Goal: Ask a question: Seek information or help from site administrators or community

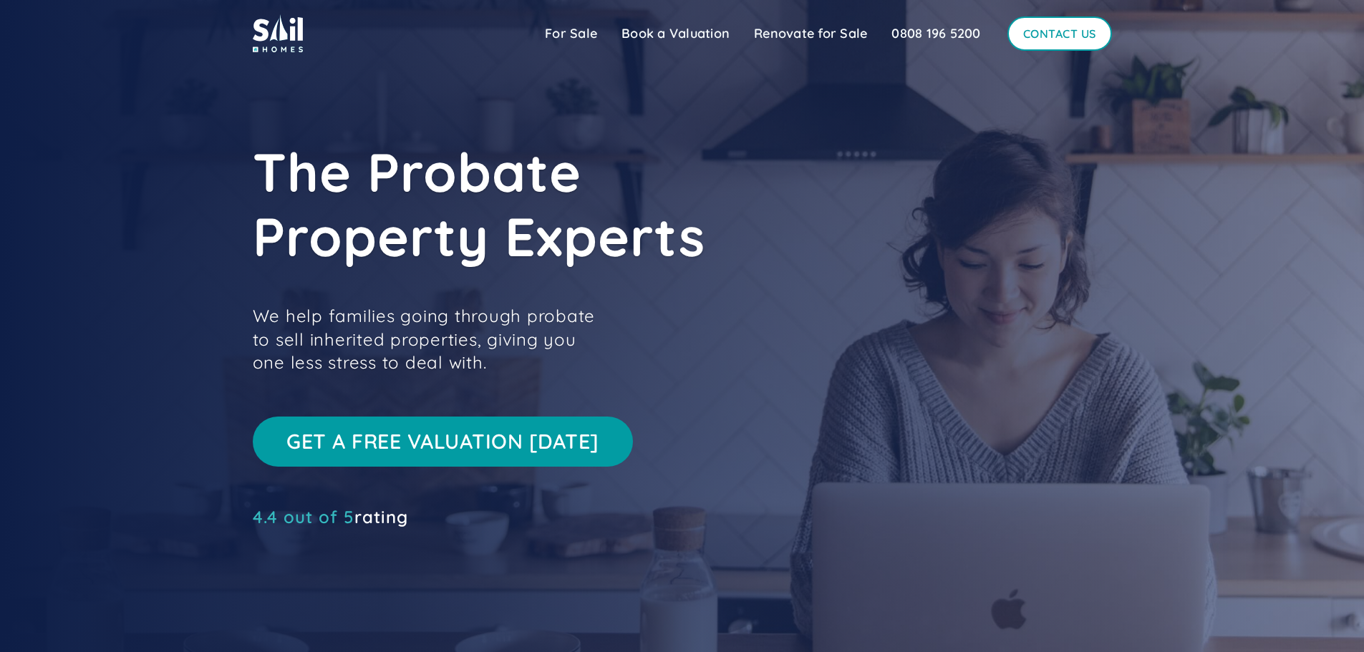
click at [1100, 27] on link "Contact Us" at bounding box center [1059, 33] width 105 height 34
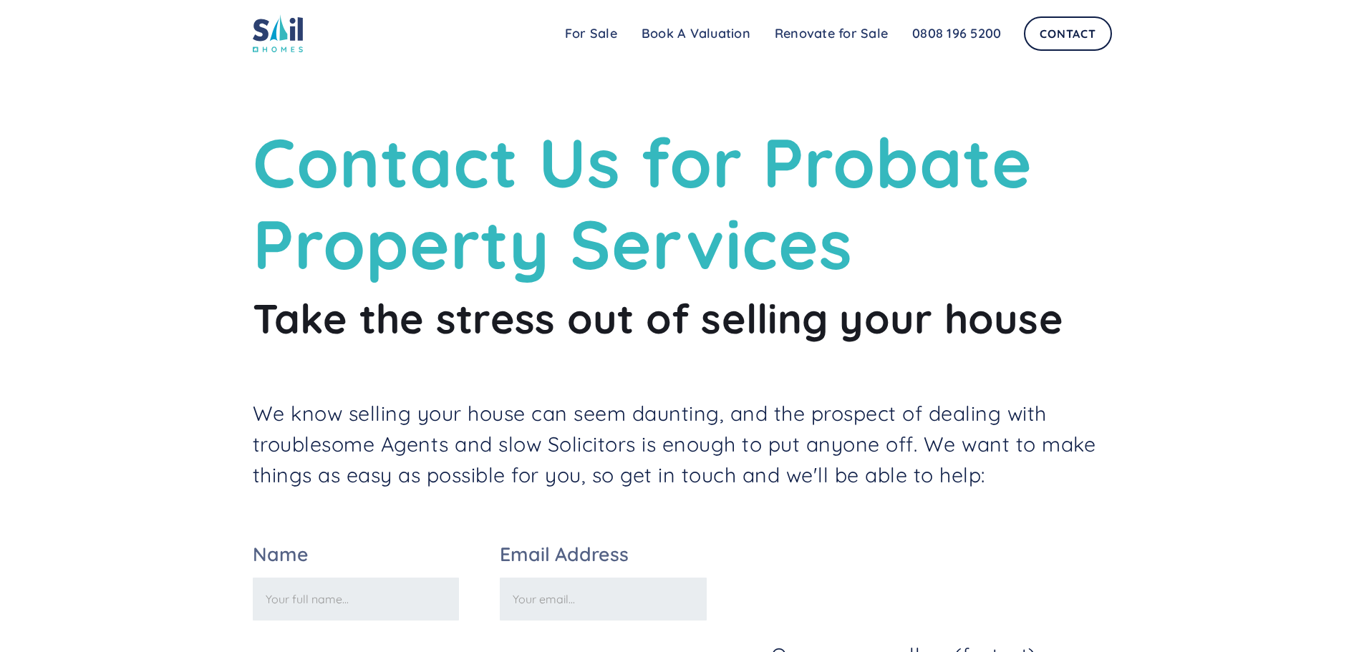
scroll to position [143, 0]
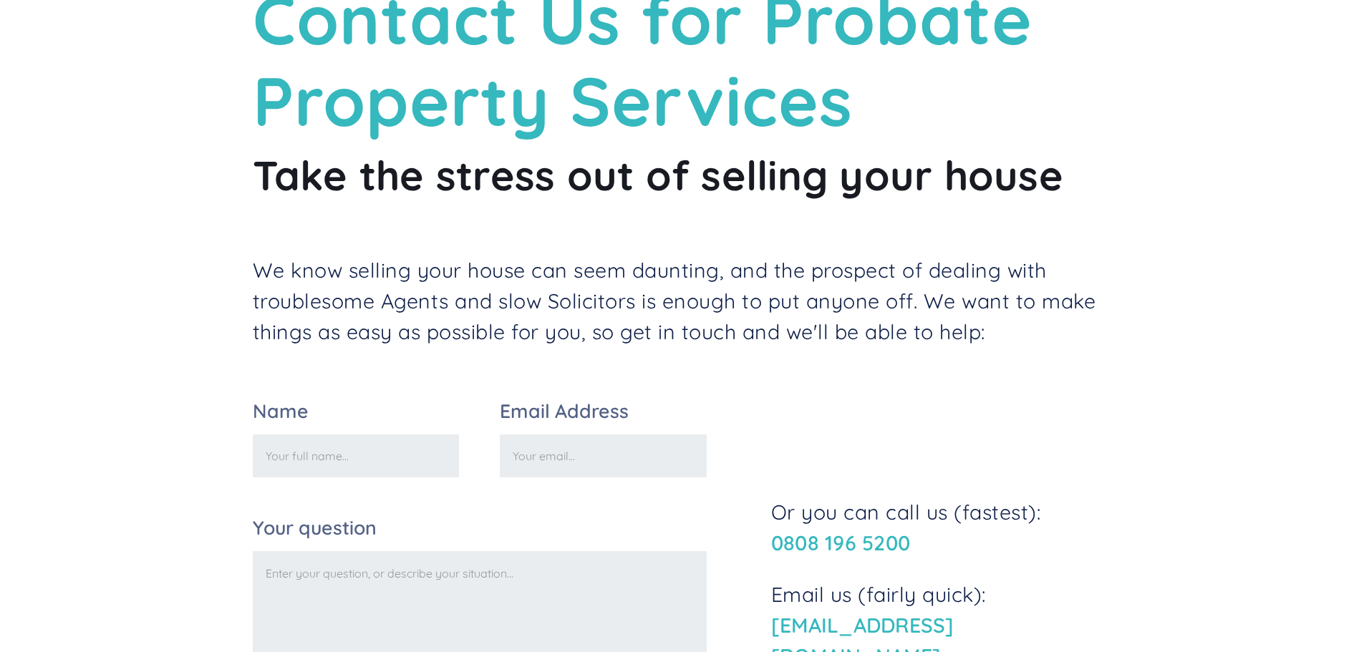
click at [410, 185] on h2 "Take the stress out of selling your house" at bounding box center [682, 175] width 859 height 51
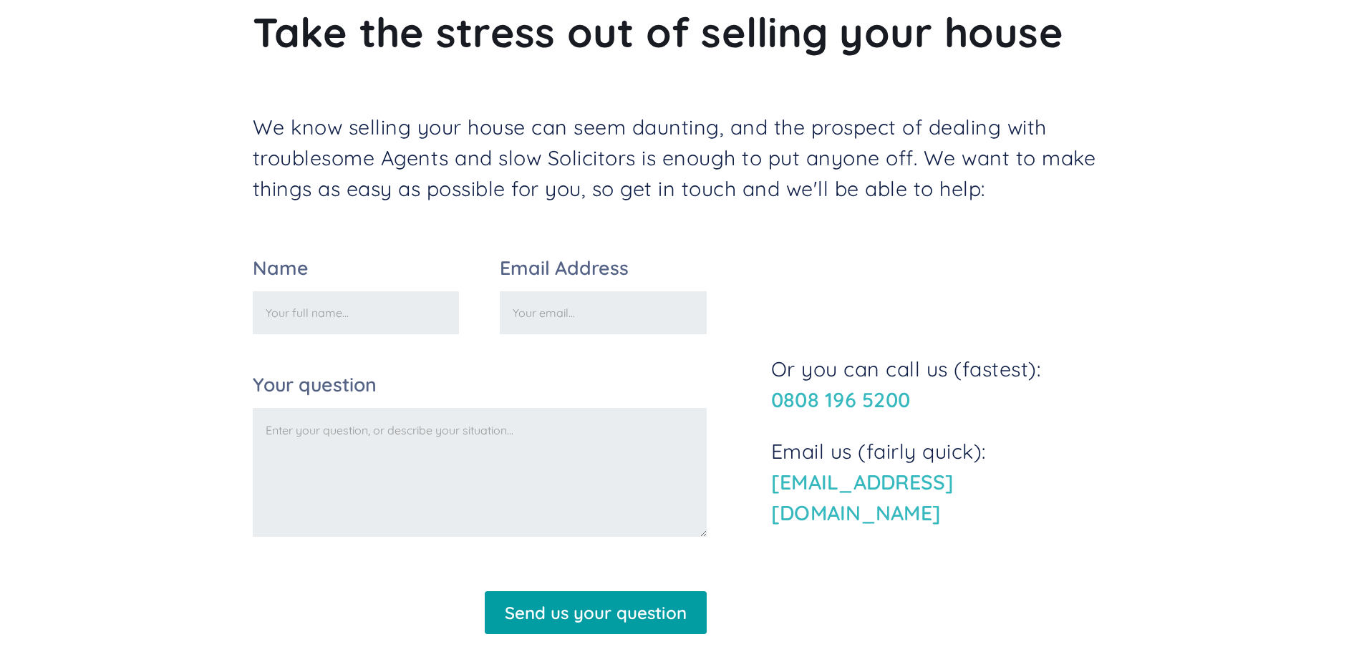
click at [337, 306] on input "Name" at bounding box center [356, 312] width 207 height 43
type input "[PERSON_NAME]"
type input "[PERSON_NAME][EMAIL_ADDRESS][PERSON_NAME][DOMAIN_NAME]"
drag, startPoint x: 445, startPoint y: 487, endPoint x: 389, endPoint y: 375, distance: 125.2
click at [445, 486] on textarea "Your question" at bounding box center [480, 472] width 454 height 129
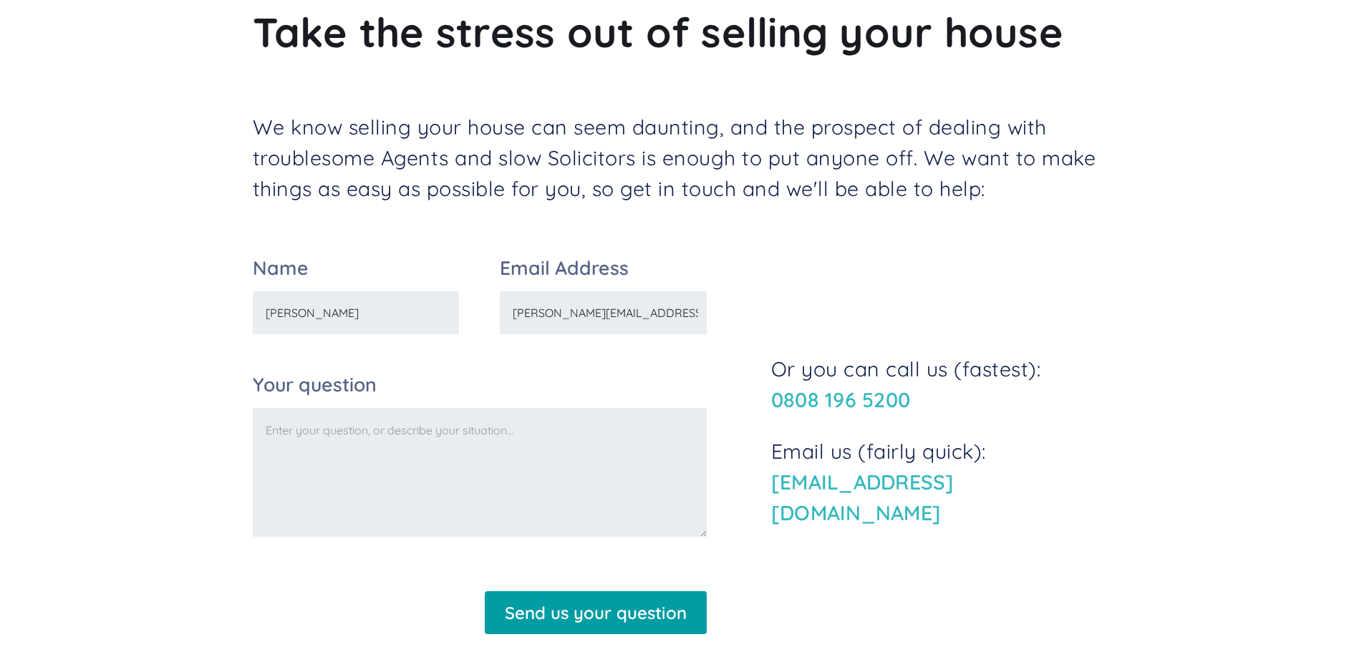
drag, startPoint x: 281, startPoint y: 314, endPoint x: 224, endPoint y: 309, distance: 57.5
click at [224, 309] on div "Contact Us for Probate Property Services Take the stress out of selling your ho…" at bounding box center [682, 224] width 1364 height 1020
click at [596, 472] on textarea "Your question" at bounding box center [480, 472] width 454 height 129
drag, startPoint x: 591, startPoint y: 319, endPoint x: 587, endPoint y: 329, distance: 11.6
click at [591, 319] on input "[PERSON_NAME][EMAIL_ADDRESS][PERSON_NAME][DOMAIN_NAME]" at bounding box center [603, 312] width 207 height 43
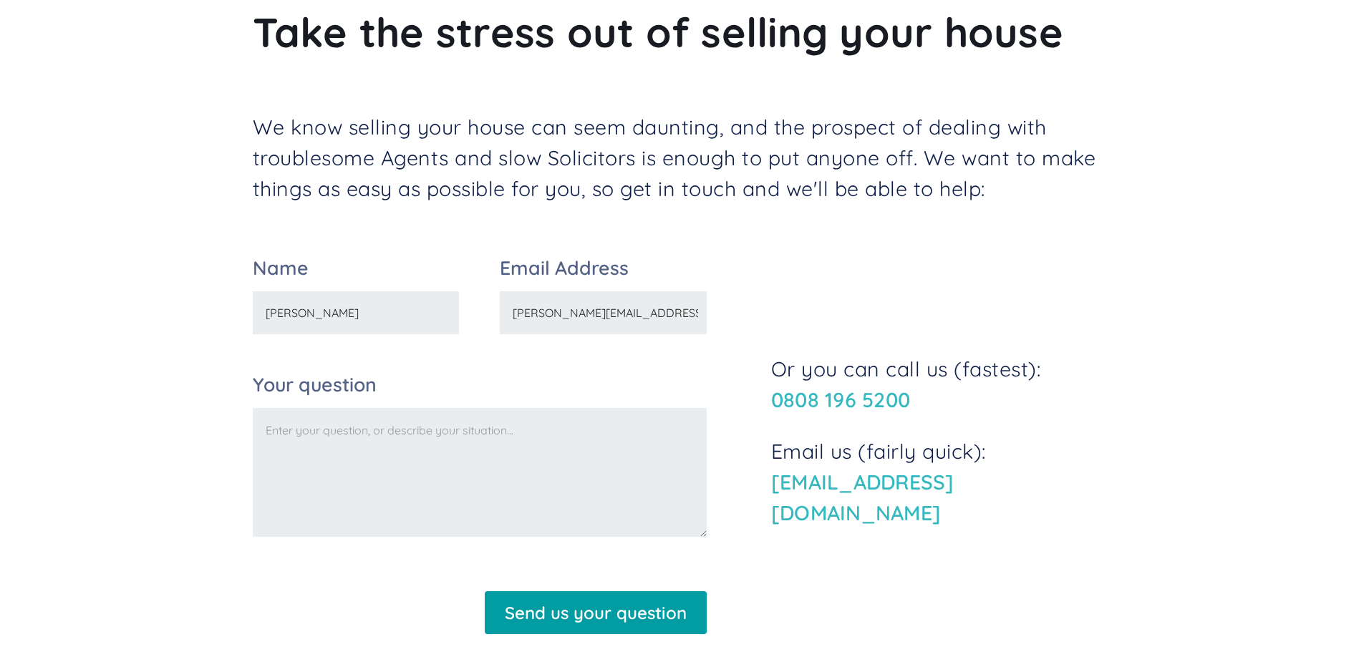
click at [422, 475] on textarea "Your question" at bounding box center [480, 472] width 454 height 129
drag, startPoint x: 281, startPoint y: 315, endPoint x: 241, endPoint y: 314, distance: 40.1
click at [230, 315] on div "Contact Us for Probate Property Services Take the stress out of selling your ho…" at bounding box center [682, 224] width 1364 height 1020
click at [294, 320] on input "[PERSON_NAME]" at bounding box center [356, 312] width 207 height 43
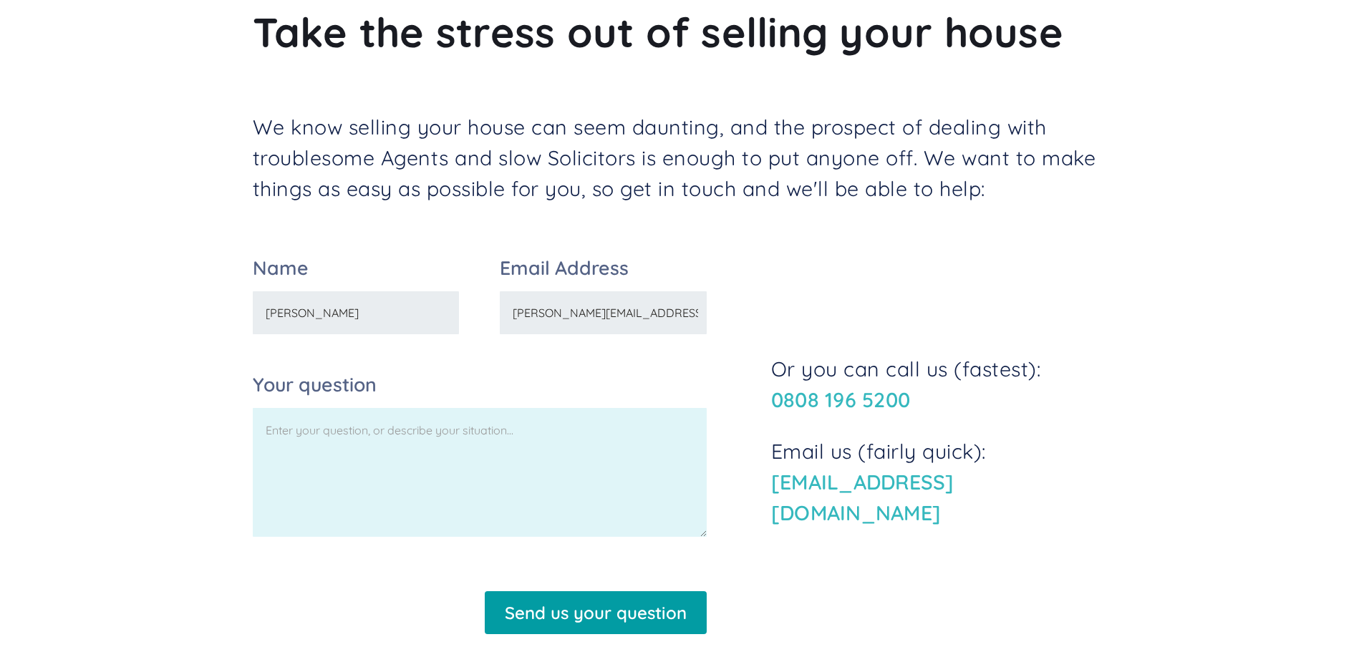
type input "[PERSON_NAME]"
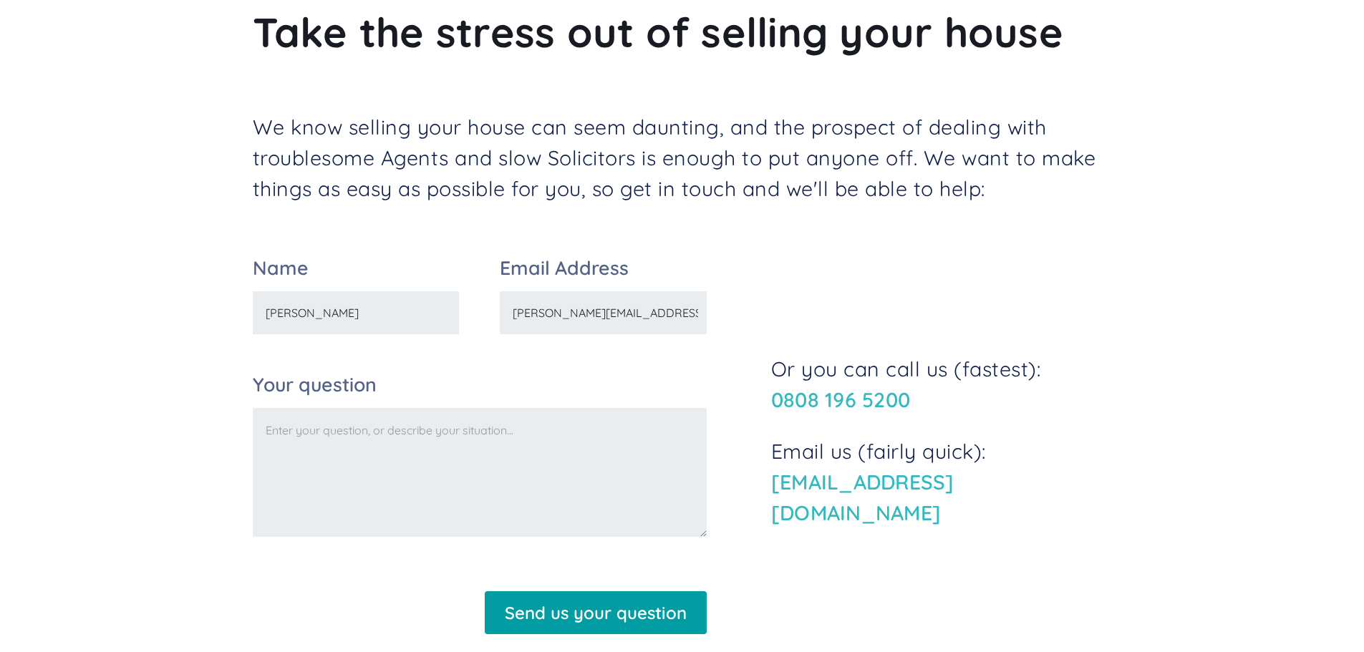
click at [373, 483] on textarea "Your question" at bounding box center [480, 472] width 454 height 129
click at [266, 495] on textarea "HI Sail Homes. My wife and I are in the process of getting a divorce. We will i…" at bounding box center [480, 472] width 454 height 129
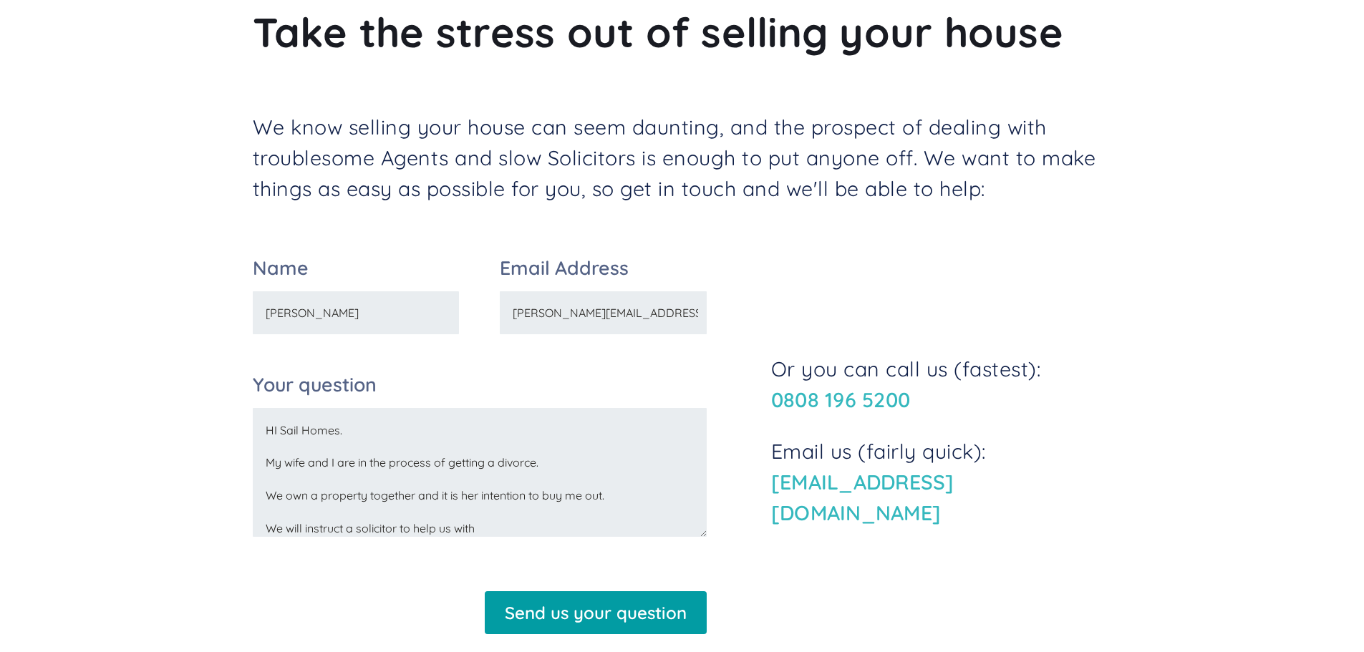
click at [475, 534] on textarea "HI Sail Homes. My wife and I are in the process of getting a divorce. We own a …" at bounding box center [480, 472] width 454 height 129
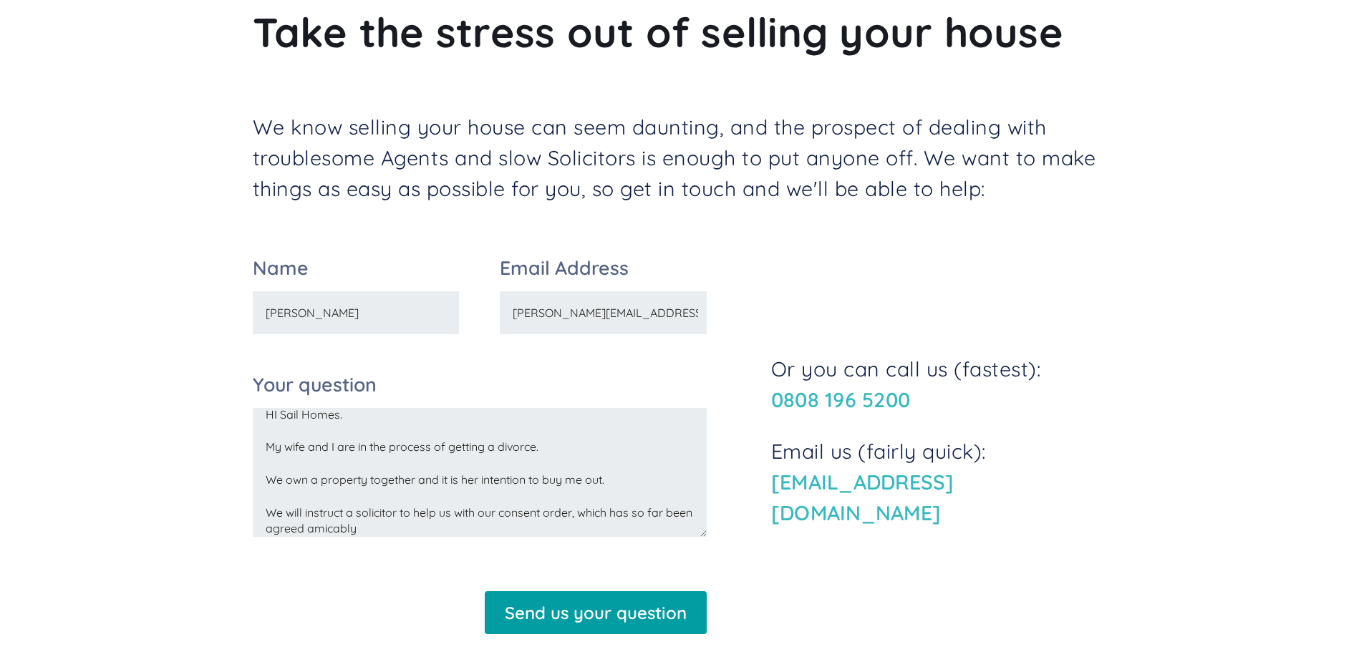
click at [523, 526] on textarea "HI Sail Homes. My wife and I are in the process of getting a divorce. We own a …" at bounding box center [480, 472] width 454 height 129
click at [540, 518] on textarea "HI Sail Homes. My wife and I are in the process of getting a divorce. We own a …" at bounding box center [480, 472] width 454 height 129
click at [554, 517] on textarea "HI Sail Homes. My wife and I are in the process of getting a divorce. We own a …" at bounding box center [480, 472] width 454 height 129
click at [547, 517] on textarea "HI Sail Homes. My wife and I are in the process of getting a divorce. We own a …" at bounding box center [480, 472] width 454 height 129
click at [546, 532] on textarea "HI Sail Homes. My wife and I are in the process of getting a divorce. We own a …" at bounding box center [480, 472] width 454 height 129
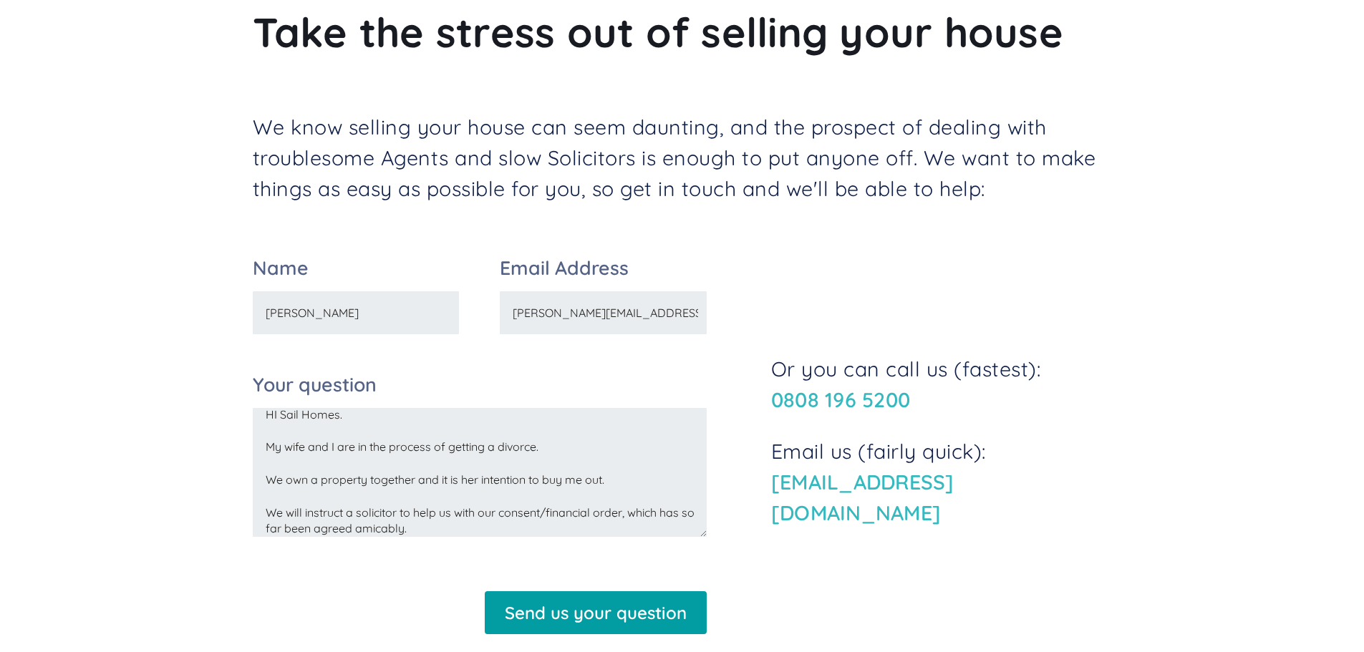
scroll to position [48, 0]
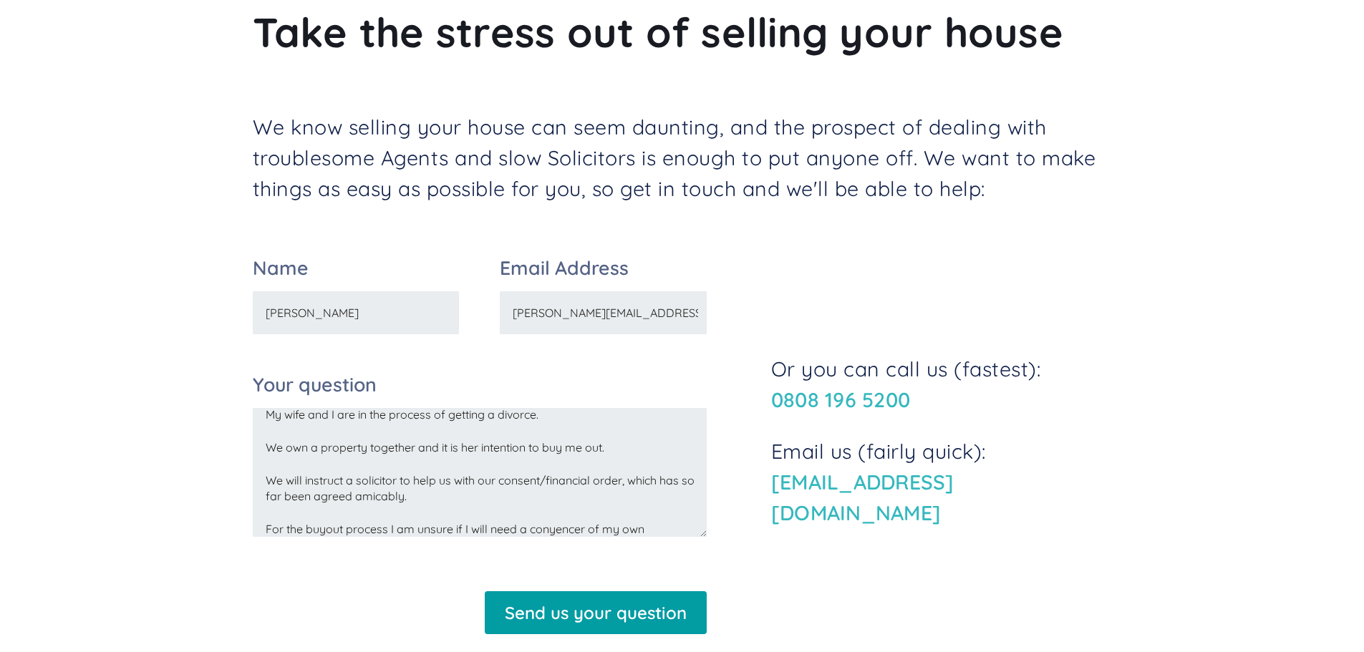
drag, startPoint x: 547, startPoint y: 533, endPoint x: 437, endPoint y: 447, distance: 139.7
click at [437, 447] on textarea "HI Sail Homes. My wife and I are in the process of getting a divorce. We own a …" at bounding box center [480, 472] width 454 height 129
click at [556, 533] on textarea "HI Sail Homes. My wife and I are in the process of getting a divorce. We own a …" at bounding box center [480, 472] width 454 height 129
click at [563, 532] on textarea "HI Sail Homes. My wife and I are in the process of getting a divorce. We own a …" at bounding box center [480, 472] width 454 height 129
click at [605, 527] on textarea "HI Sail Homes. My wife and I are in the process of getting a divorce. We own a …" at bounding box center [480, 472] width 454 height 129
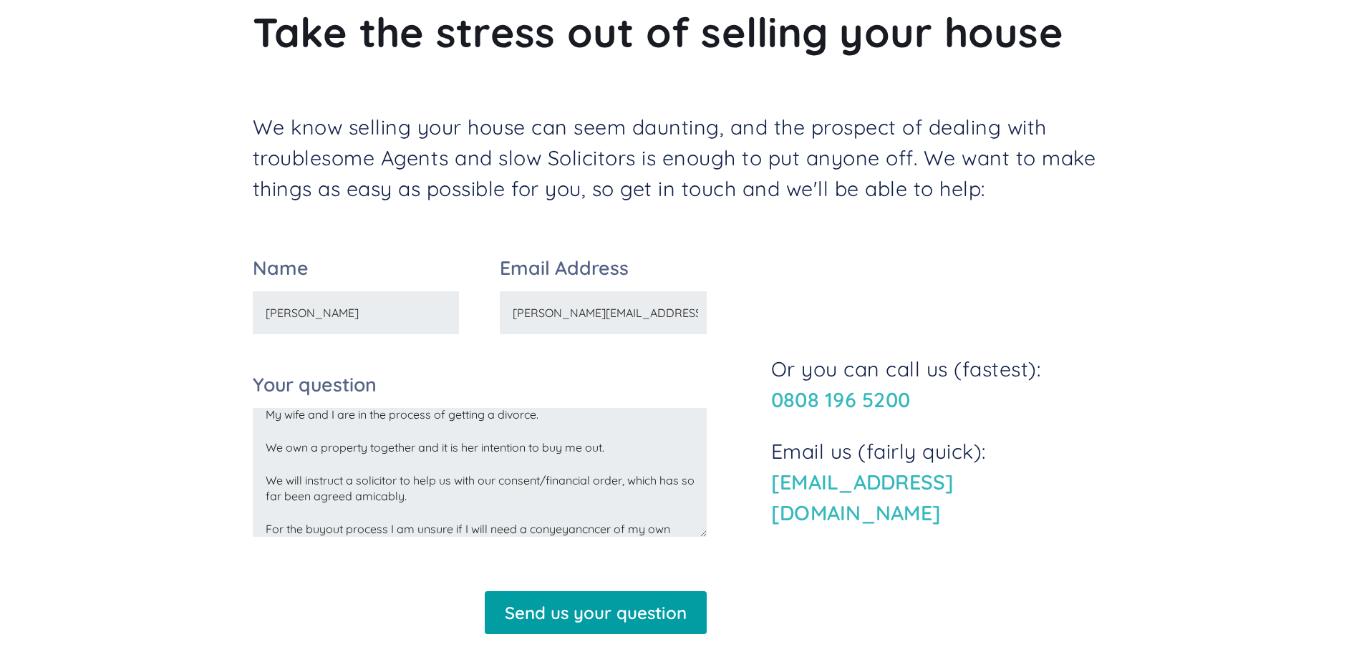
click at [639, 528] on textarea "HI Sail Homes. My wife and I are in the process of getting a divorce. We own a …" at bounding box center [480, 472] width 454 height 129
click at [584, 531] on textarea "HI Sail Homes. My wife and I are in the process of getting a divorce. We own a …" at bounding box center [480, 472] width 454 height 129
click at [611, 518] on textarea "HI Sail Homes. My wife and I are in the process of getting a divorce. We own a …" at bounding box center [480, 472] width 454 height 129
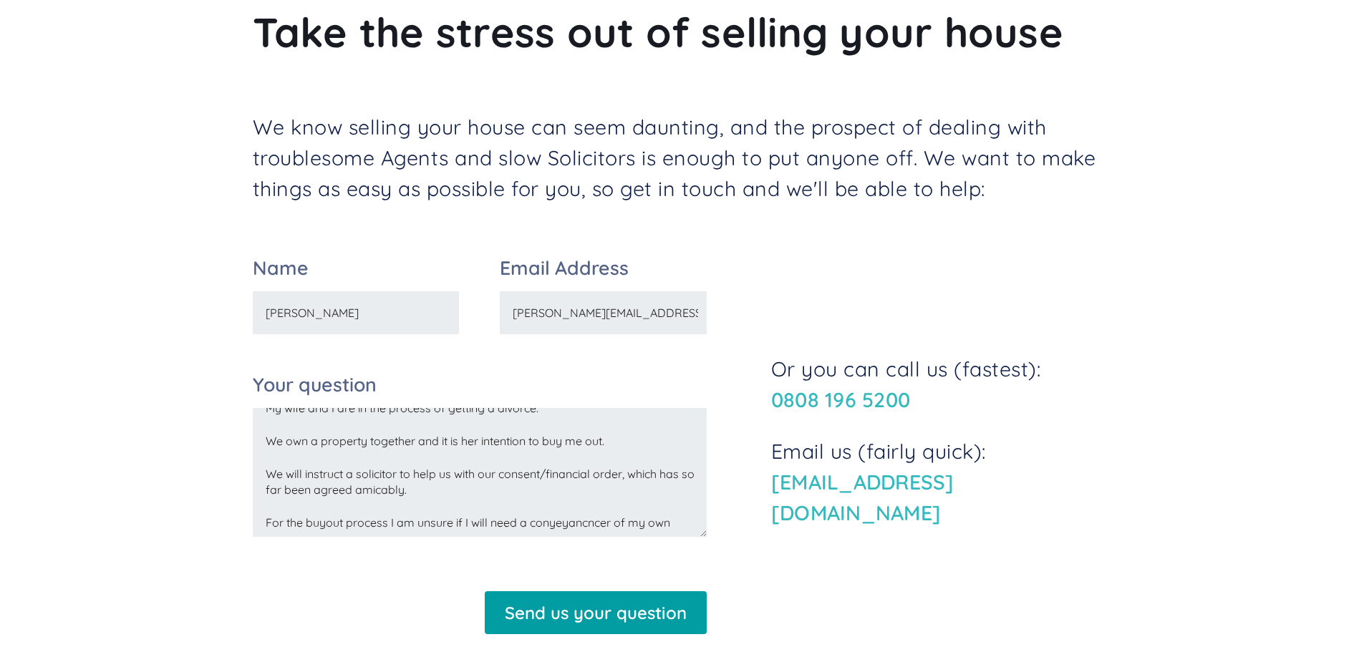
click at [588, 526] on textarea "HI Sail Homes. My wife and I are in the process of getting a divorce. We own a …" at bounding box center [480, 472] width 454 height 129
paste textarea "veyancer"
click at [667, 525] on textarea "HI Sail Homes. My wife and I are in the process of getting a divorce. We own a …" at bounding box center [480, 472] width 454 height 129
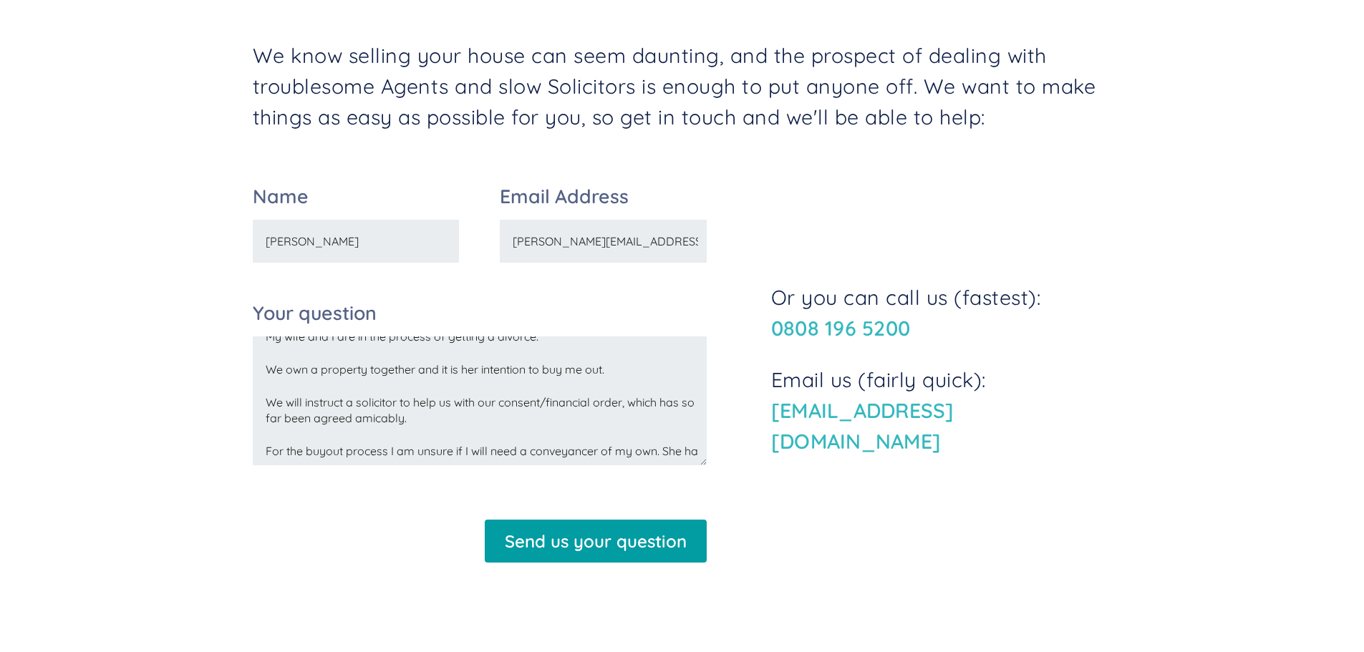
scroll to position [64, 0]
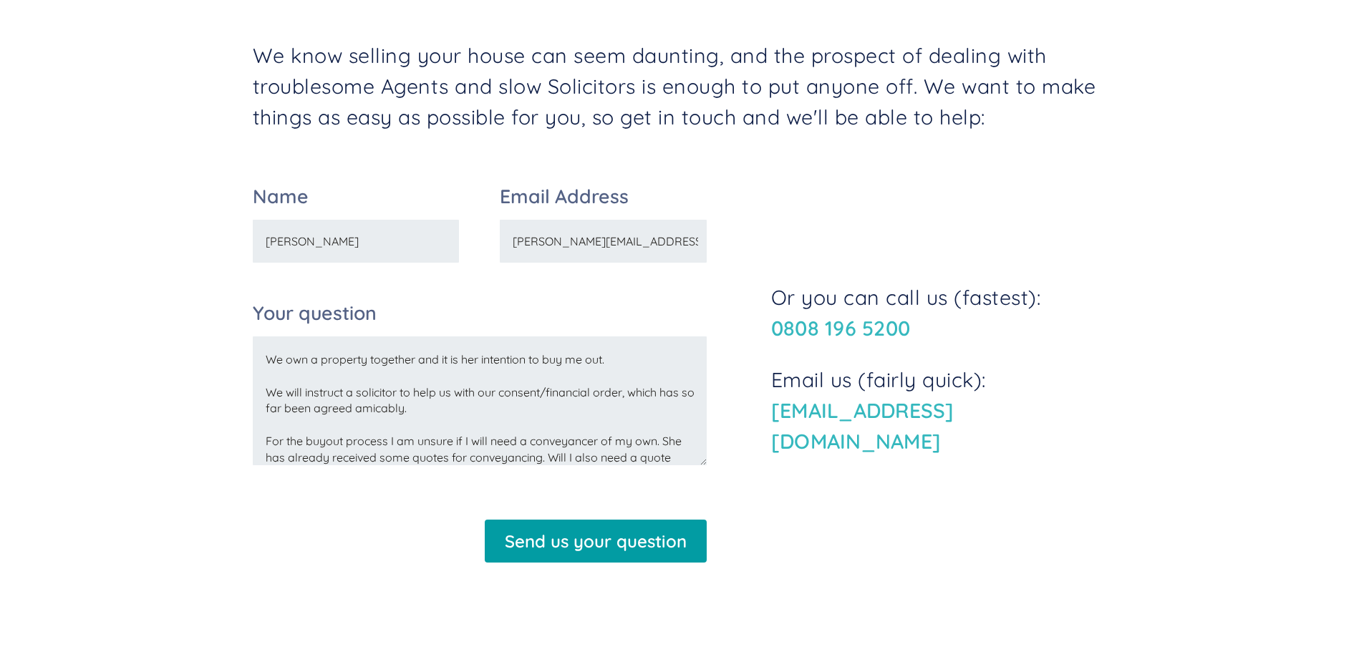
click at [665, 442] on textarea "HI Sail Homes. My wife and I are in the process of getting a divorce. We own a …" at bounding box center [480, 401] width 454 height 129
click at [542, 465] on textarea "HI Sail Homes. My wife and I are in the process of getting a divorce. We own a …" at bounding box center [480, 401] width 454 height 129
click at [661, 444] on textarea "HI Sail Homes. My wife and I are in the process of getting a divorce. We own a …" at bounding box center [480, 401] width 454 height 129
click at [568, 437] on textarea "HI Sail Homes. My wife and I are in the process of getting a divorce. We own a …" at bounding box center [480, 401] width 454 height 129
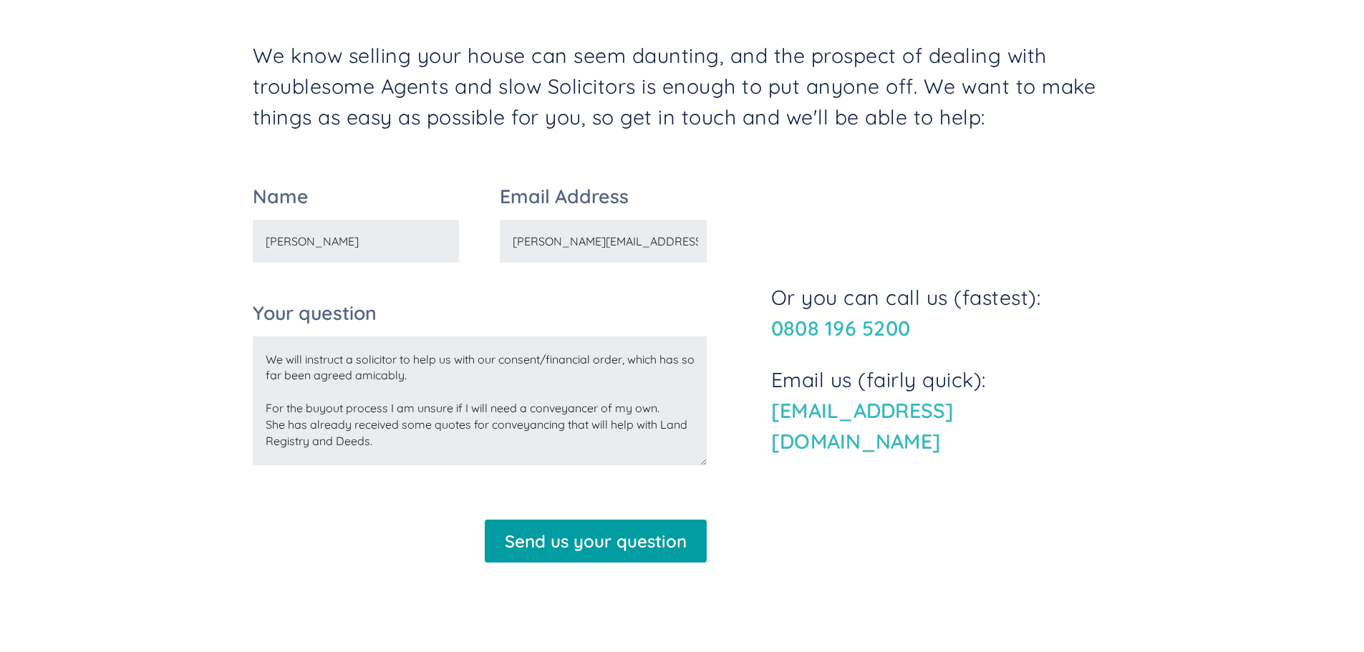
scroll to position [114, 0]
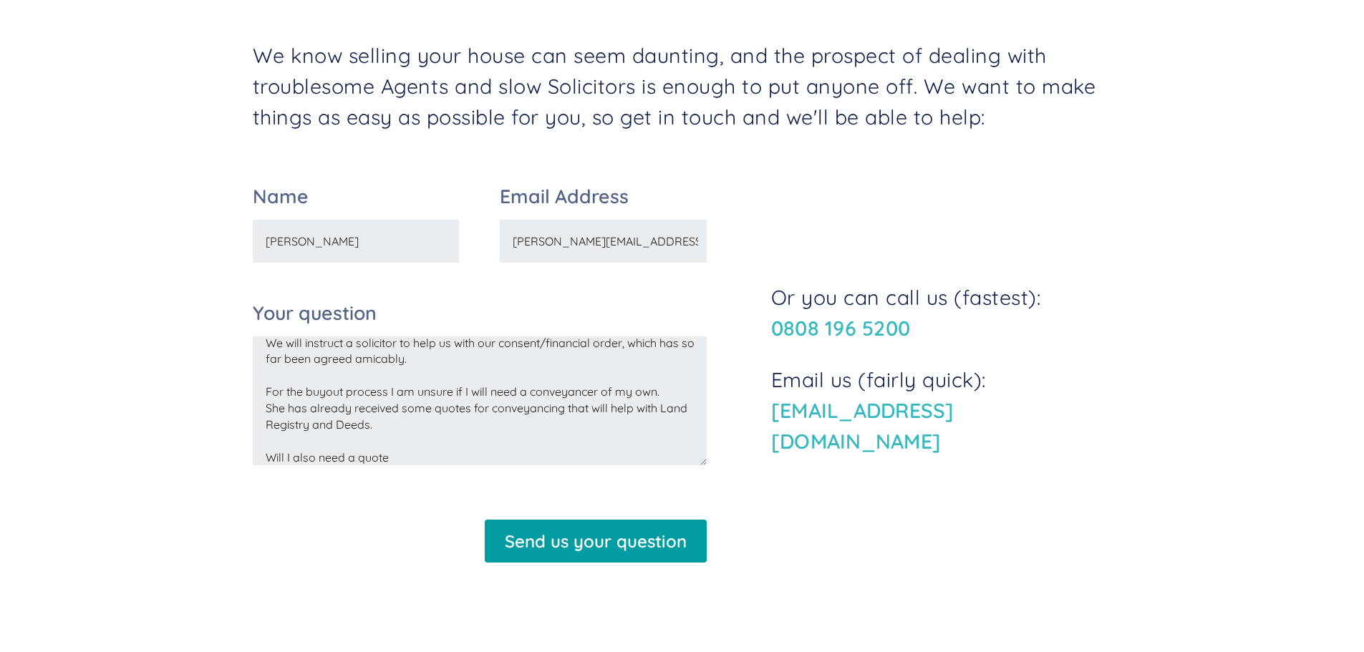
click at [458, 465] on textarea "HI Sail Homes. My wife and I are in the process of getting a divorce. We own a …" at bounding box center [480, 401] width 454 height 129
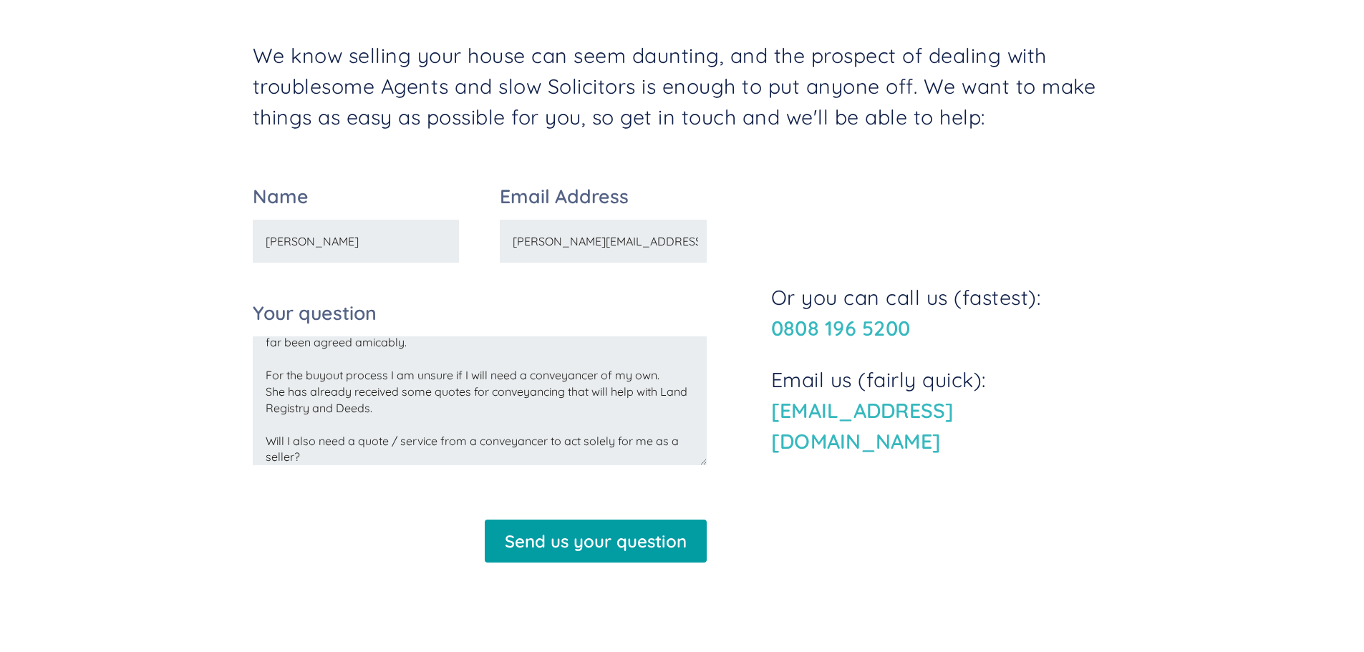
click at [468, 460] on textarea "HI Sail Homes. My wife and I are in the process of getting a divorce. We own a …" at bounding box center [480, 401] width 454 height 129
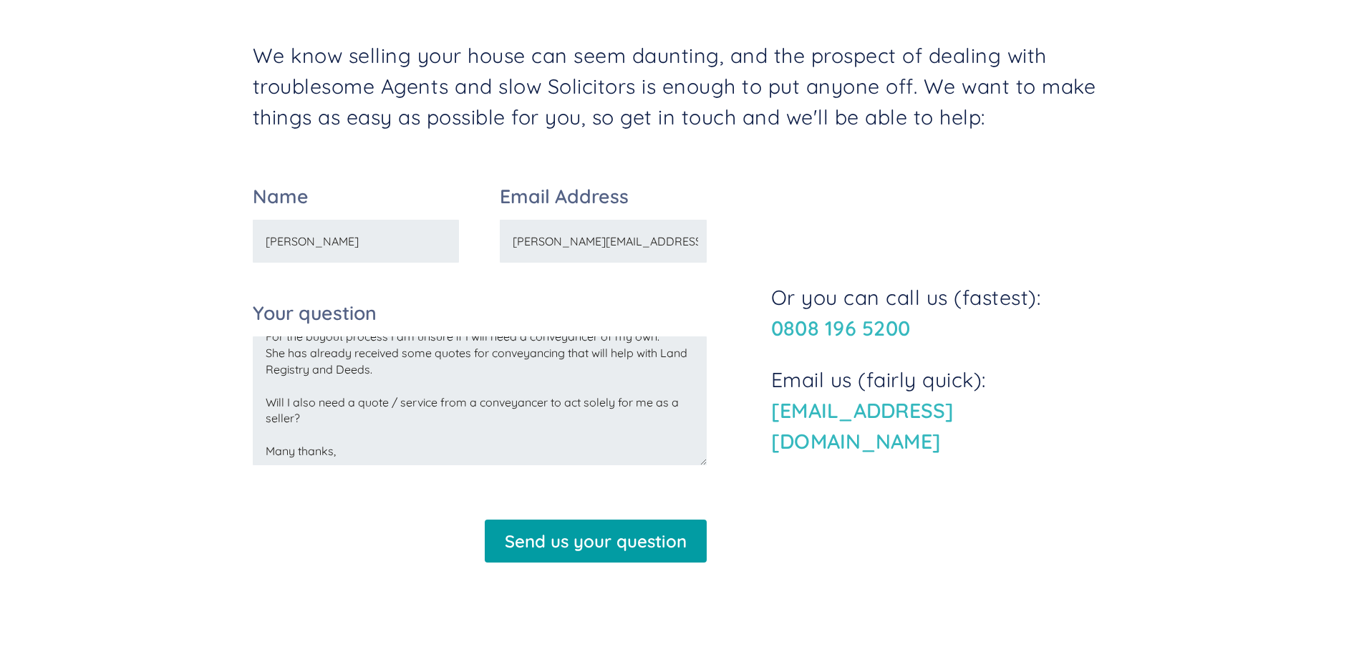
scroll to position [195, 0]
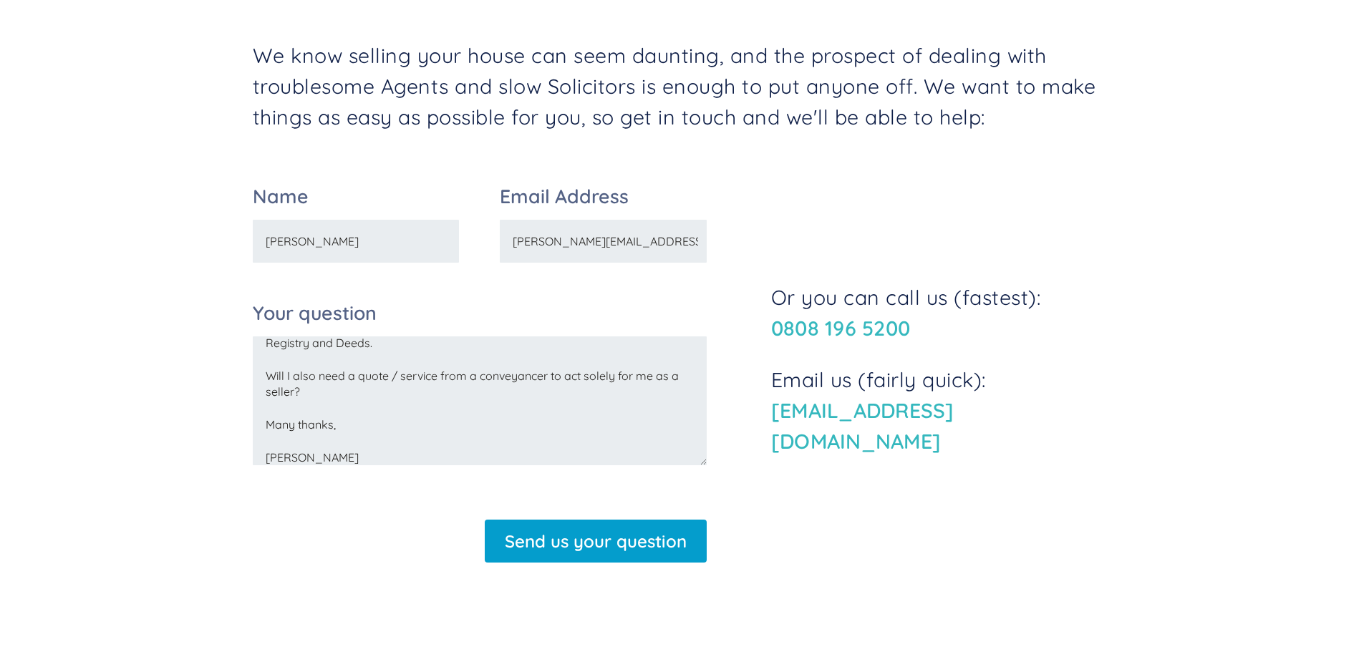
type textarea "HI Sail Homes. My wife and I are in the process of getting a divorce. We own a …"
click at [627, 554] on input "Send us your question" at bounding box center [596, 541] width 222 height 43
type input "Send us your question"
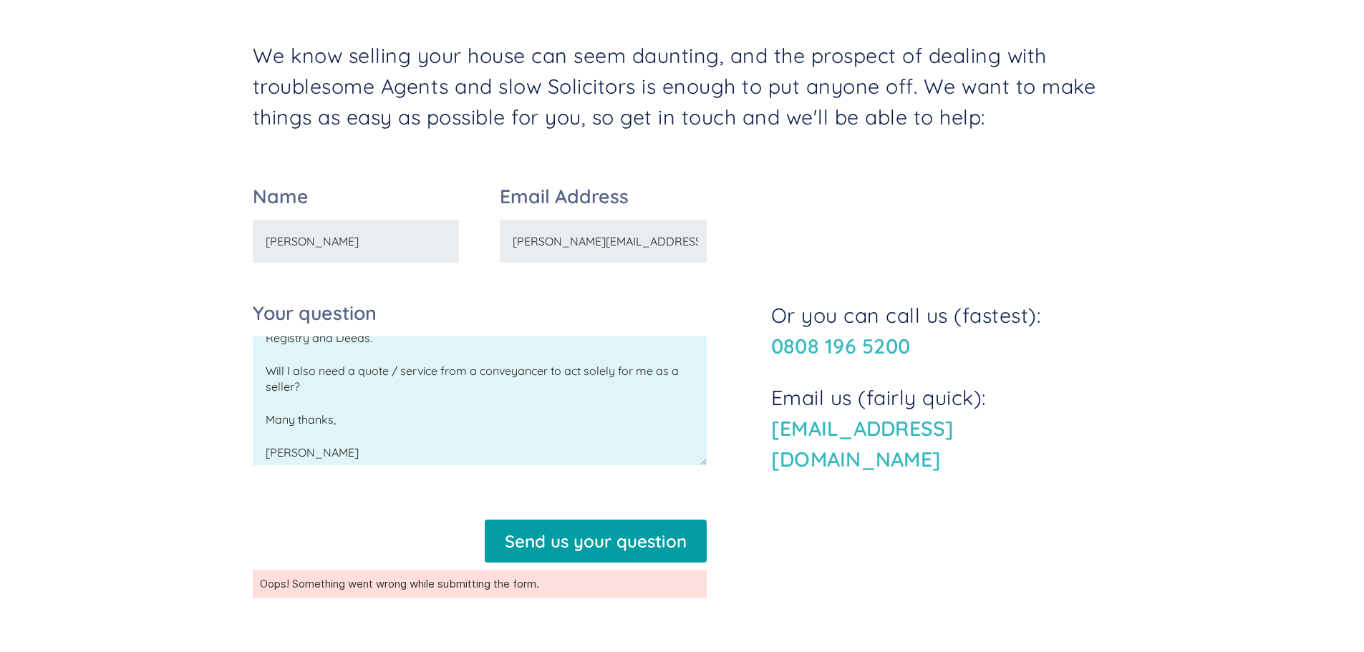
scroll to position [202, 0]
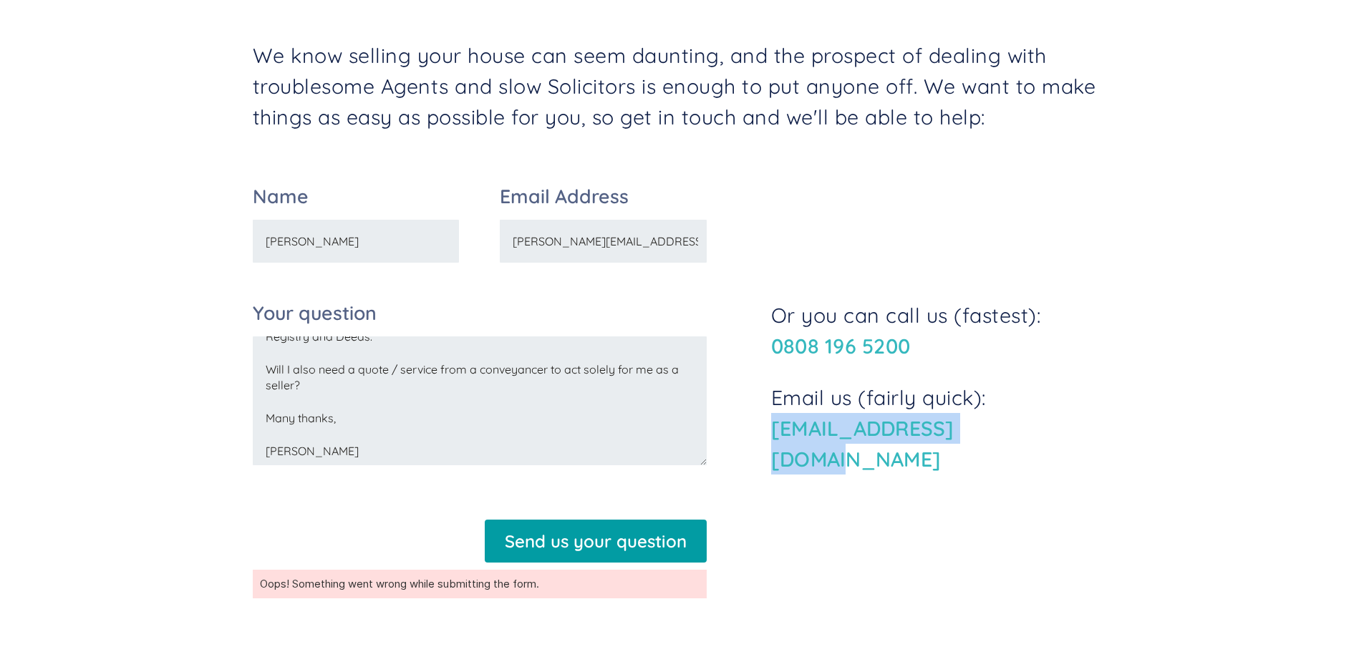
drag, startPoint x: 1014, startPoint y: 447, endPoint x: 758, endPoint y: 453, distance: 255.7
click at [758, 453] on div "Name [PERSON_NAME] Email Address [PERSON_NAME][EMAIL_ADDRESS][PERSON_NAME][DOMA…" at bounding box center [682, 398] width 859 height 422
copy link "[EMAIL_ADDRESS][DOMAIN_NAME]"
click at [454, 391] on textarea "HI Sail Homes. My wife and I are in the process of getting a divorce. We own a …" at bounding box center [480, 401] width 454 height 129
drag, startPoint x: 993, startPoint y: 453, endPoint x: 763, endPoint y: 454, distance: 230.5
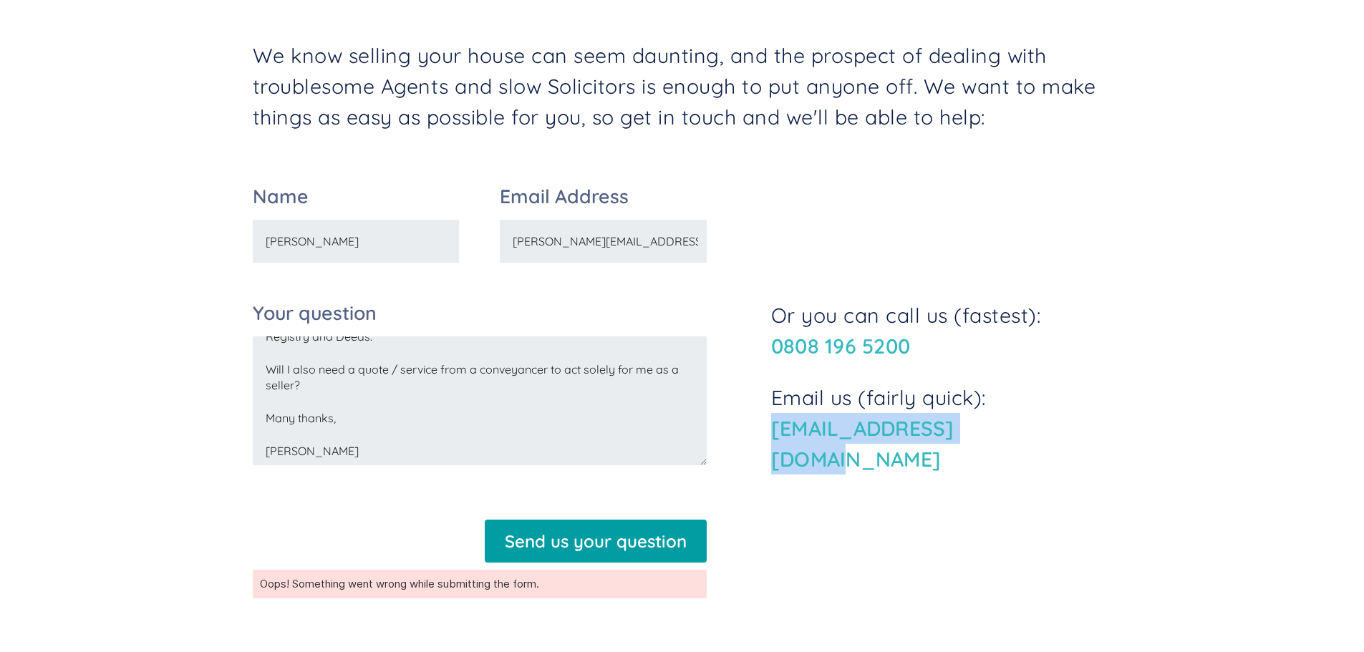
click at [763, 454] on div "Name [PERSON_NAME] Email Address [PERSON_NAME][EMAIL_ADDRESS][PERSON_NAME][DOMA…" at bounding box center [682, 398] width 859 height 422
copy link "[EMAIL_ADDRESS][DOMAIN_NAME]"
